Goal: Task Accomplishment & Management: Manage account settings

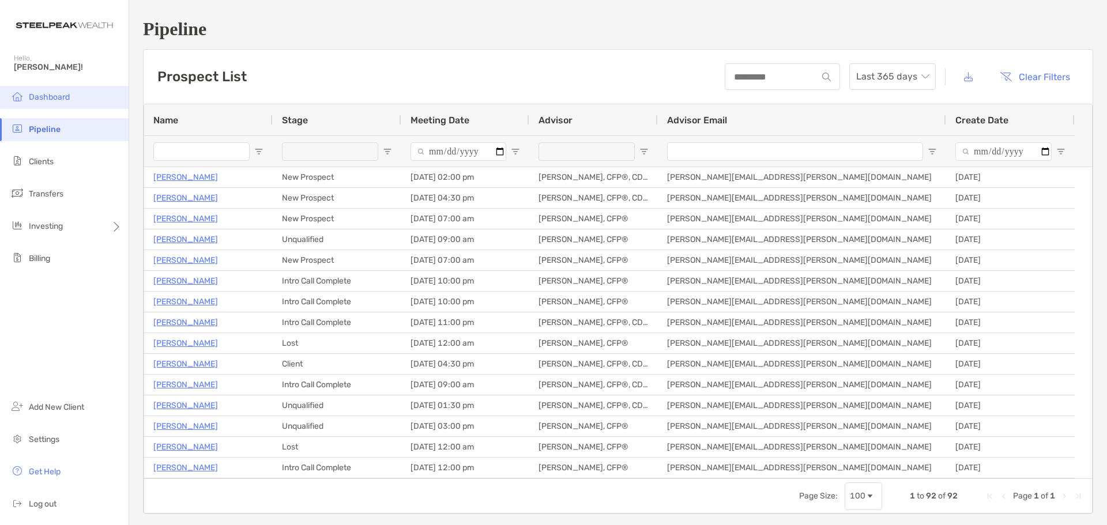
click at [61, 101] on span "Dashboard" at bounding box center [49, 97] width 41 height 10
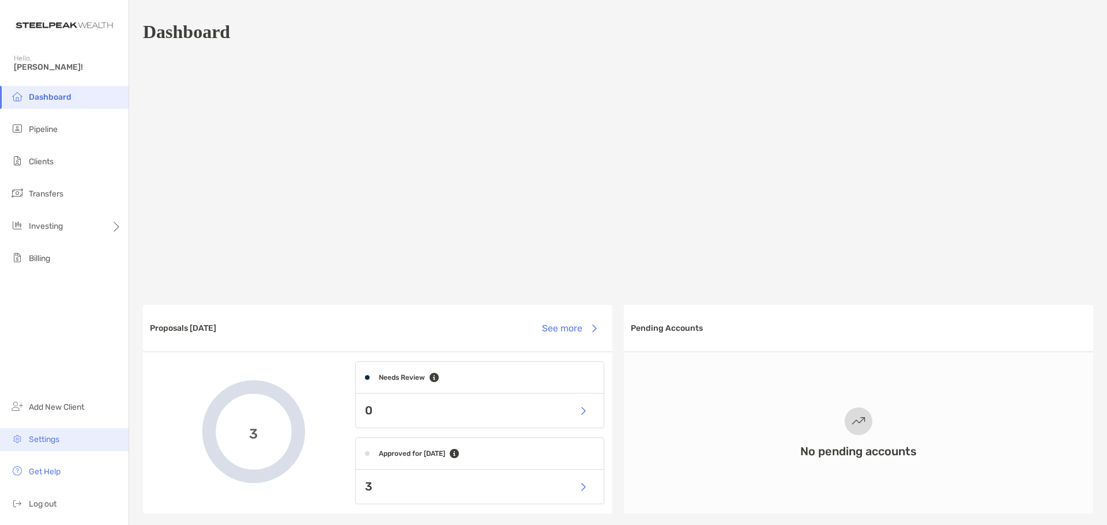
click at [54, 445] on li "Settings" at bounding box center [64, 439] width 129 height 23
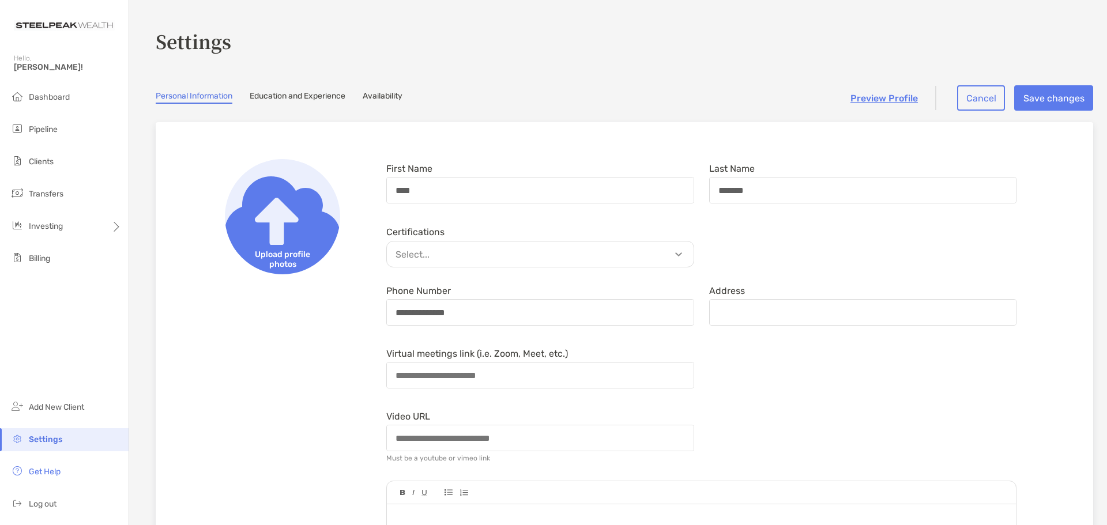
click at [568, 258] on p "Select..." at bounding box center [543, 254] width 307 height 14
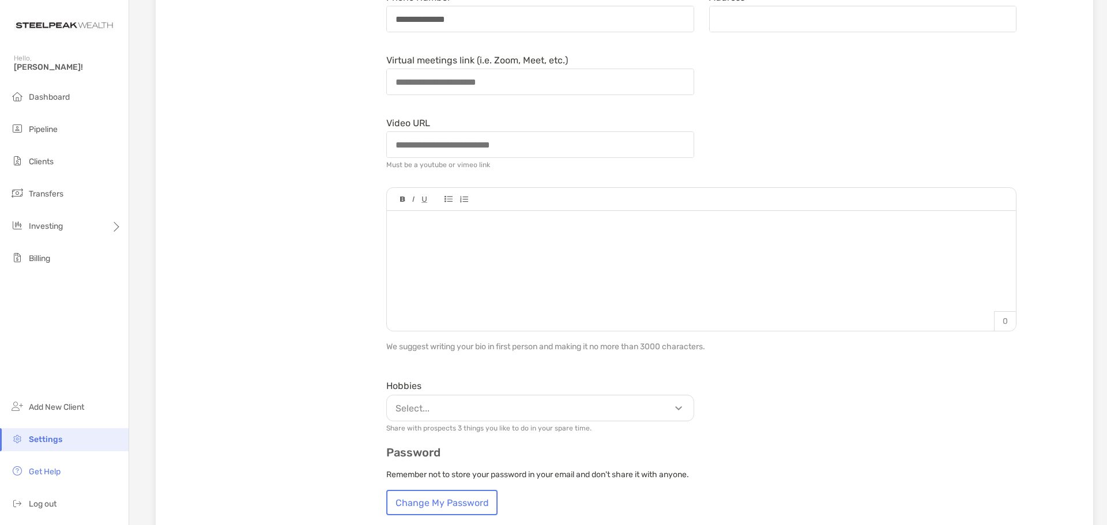
scroll to position [178, 0]
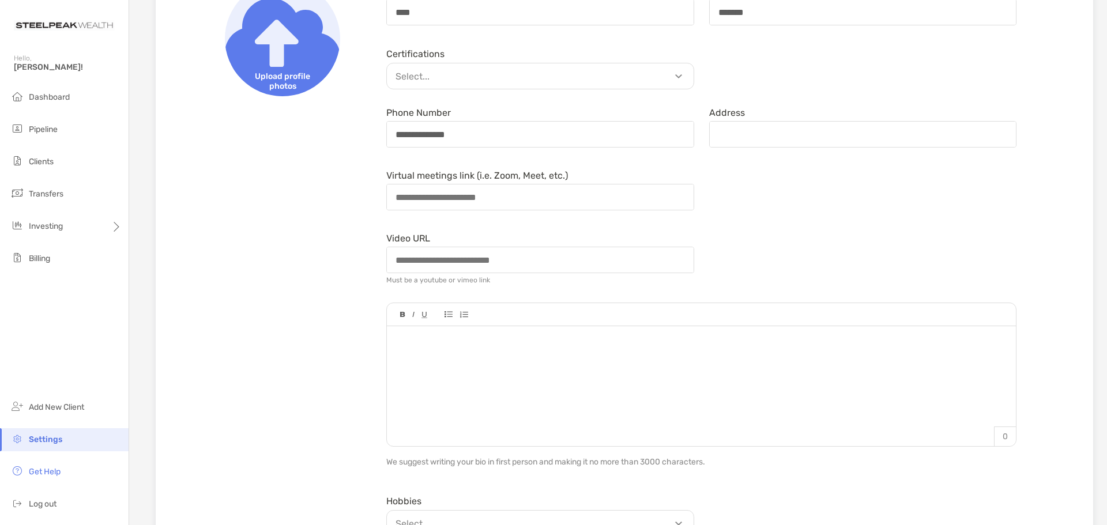
drag, startPoint x: 302, startPoint y: 367, endPoint x: 140, endPoint y: 343, distance: 163.2
click at [140, 343] on section "**********" at bounding box center [618, 346] width 978 height 1048
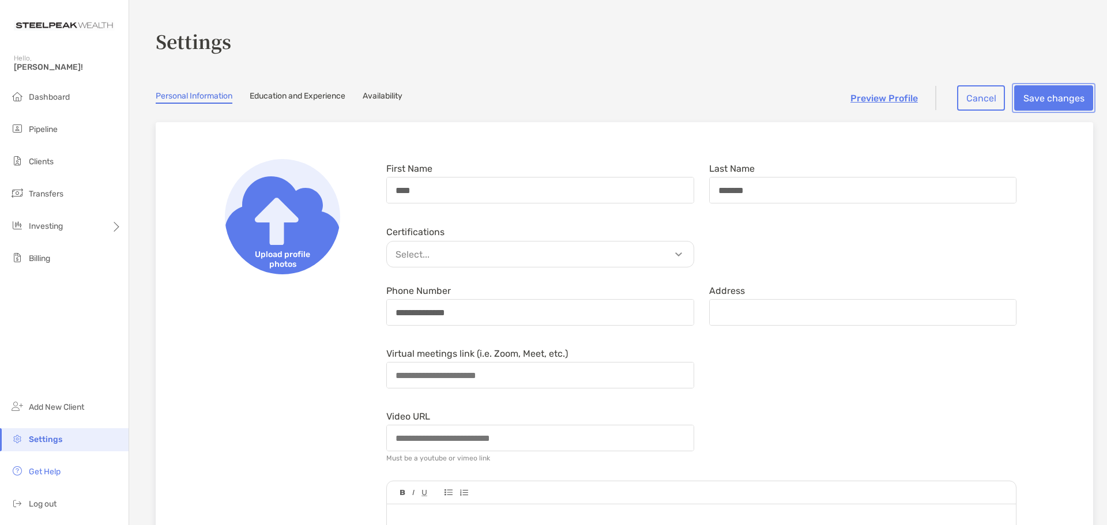
click at [1055, 99] on button "Save changes" at bounding box center [1053, 97] width 79 height 25
